Goal: Task Accomplishment & Management: Manage account settings

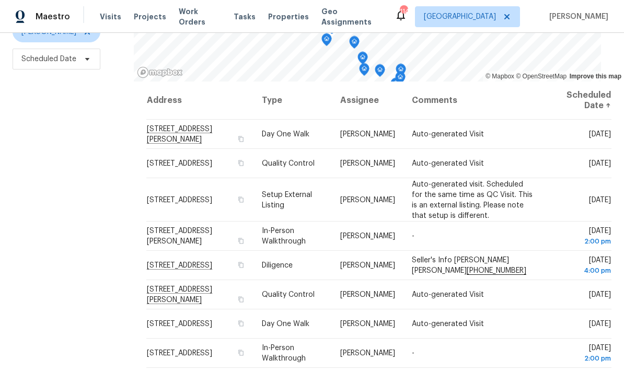
scroll to position [139, 0]
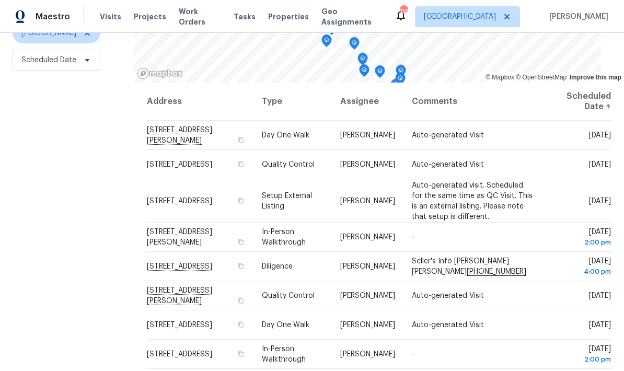
click at [0, 0] on icon at bounding box center [0, 0] width 0 height 0
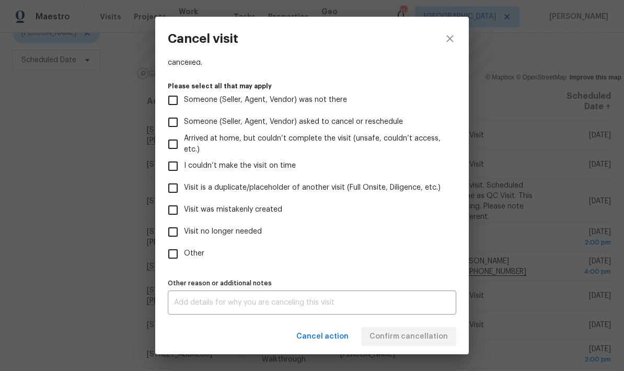
scroll to position [96, 0]
click at [175, 230] on input "Visit no longer needed" at bounding box center [173, 232] width 22 height 22
checkbox input "true"
click at [274, 304] on textarea at bounding box center [312, 302] width 276 height 7
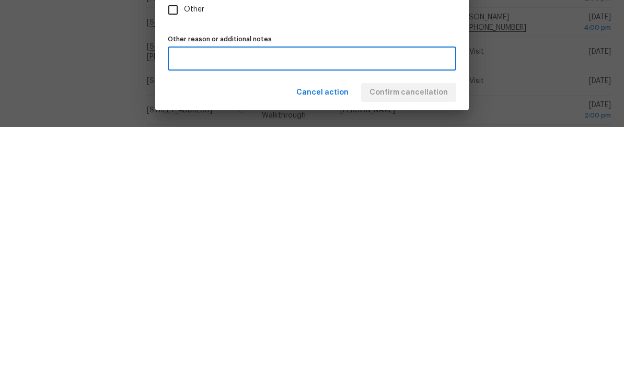
scroll to position [42, 0]
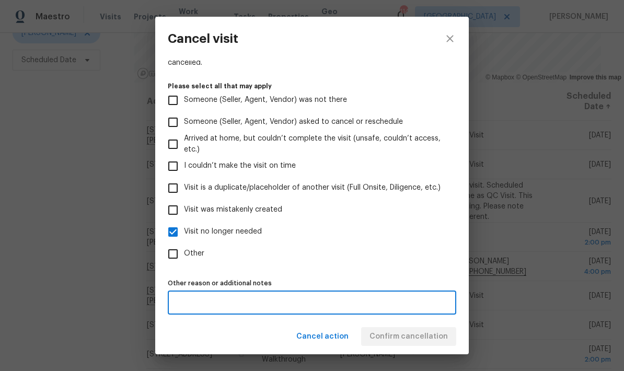
click at [425, 339] on div "Cancel action Confirm cancellation" at bounding box center [312, 337] width 314 height 36
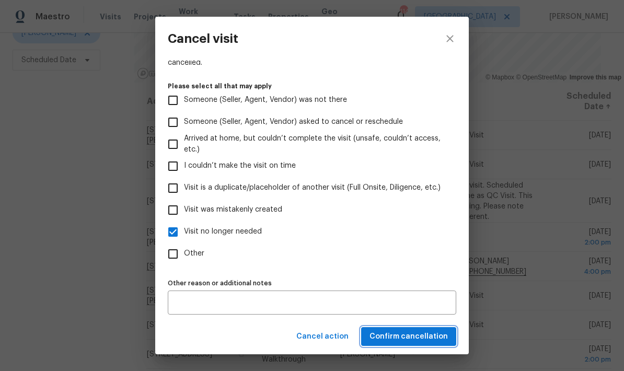
click at [414, 338] on span "Confirm cancellation" at bounding box center [409, 336] width 78 height 13
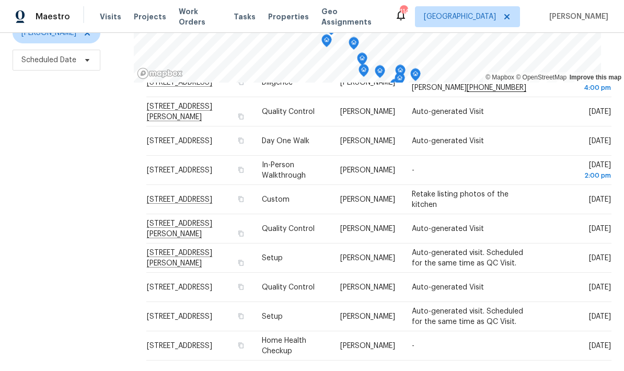
scroll to position [159, 0]
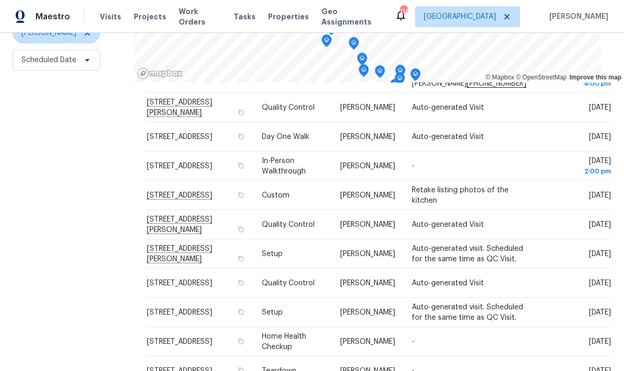
click at [0, 0] on icon at bounding box center [0, 0] width 0 height 0
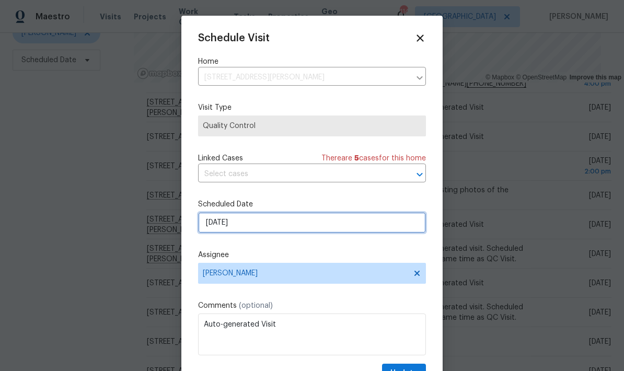
click at [272, 226] on input "[DATE]" at bounding box center [312, 222] width 228 height 21
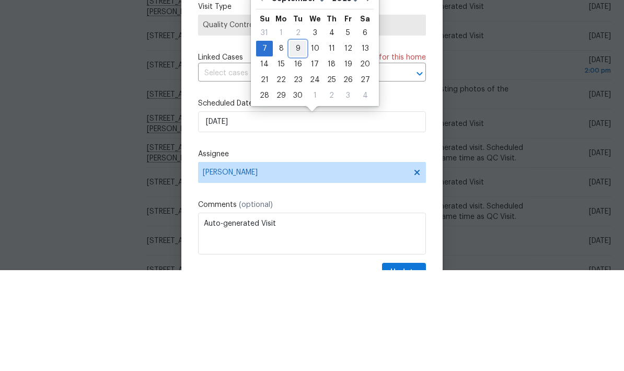
click at [296, 142] on div "9" at bounding box center [298, 149] width 17 height 15
type input "[DATE]"
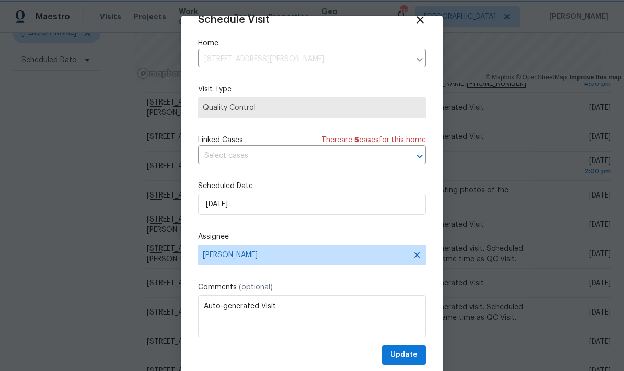
scroll to position [20, 0]
click at [414, 357] on span "Update" at bounding box center [403, 355] width 27 height 13
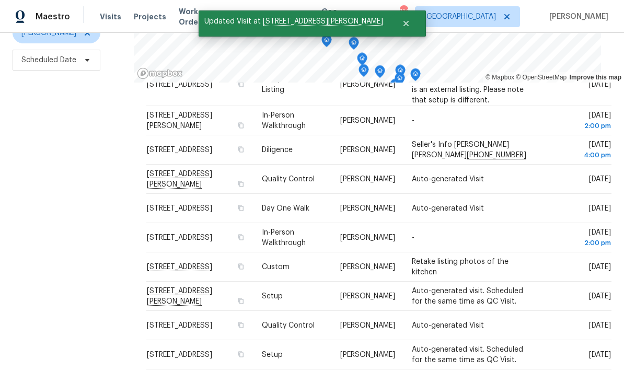
scroll to position [84, 0]
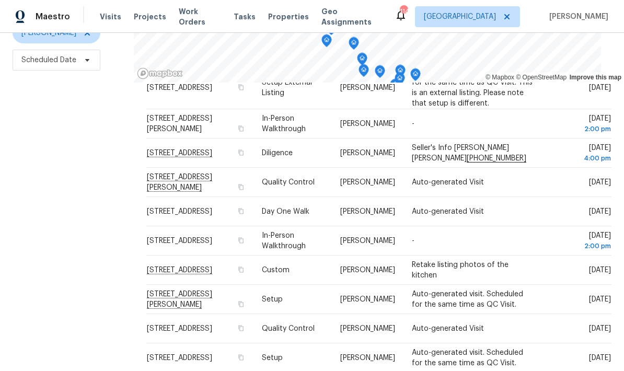
click at [0, 0] on icon at bounding box center [0, 0] width 0 height 0
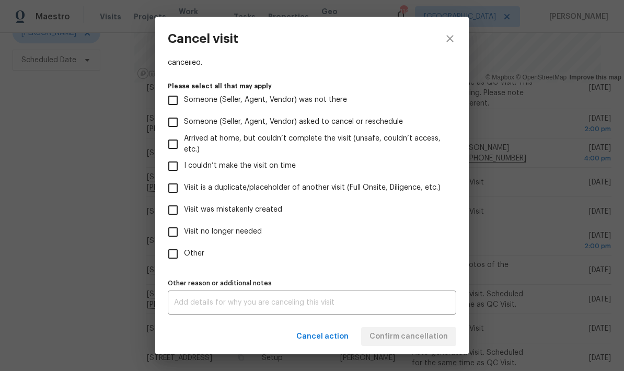
scroll to position [96, 0]
click at [175, 237] on input "Visit no longer needed" at bounding box center [173, 232] width 22 height 22
checkbox input "true"
click at [256, 305] on textarea at bounding box center [312, 302] width 276 height 7
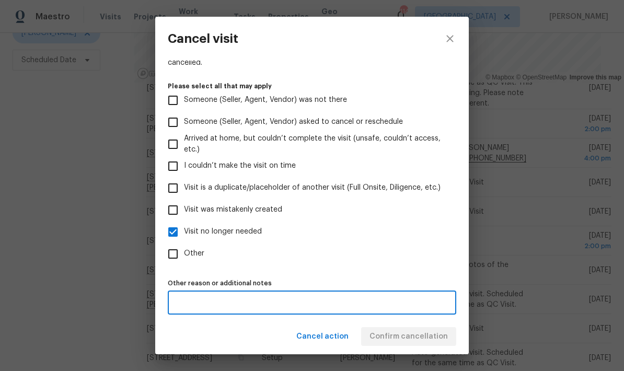
click at [427, 335] on div "Cancel action Confirm cancellation" at bounding box center [312, 337] width 314 height 36
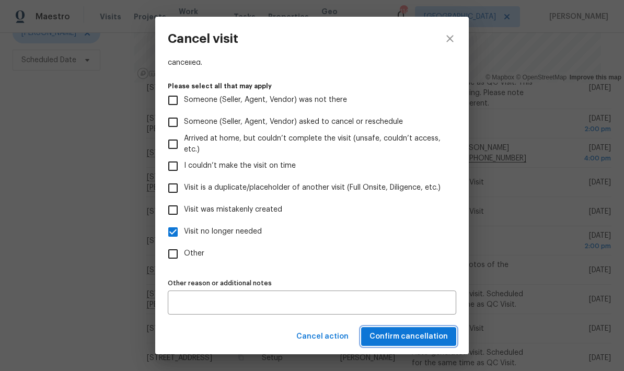
click at [430, 337] on span "Confirm cancellation" at bounding box center [409, 336] width 78 height 13
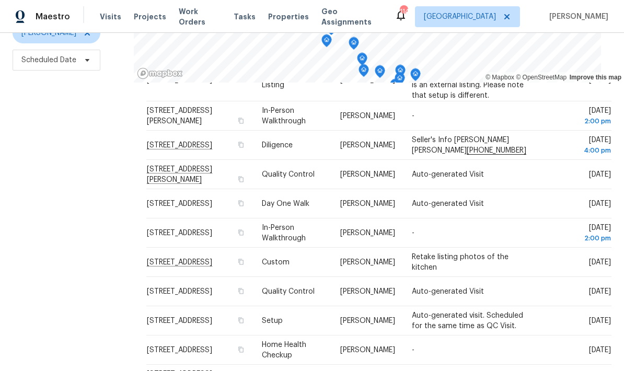
scroll to position [91, 0]
